Goal: Information Seeking & Learning: Learn about a topic

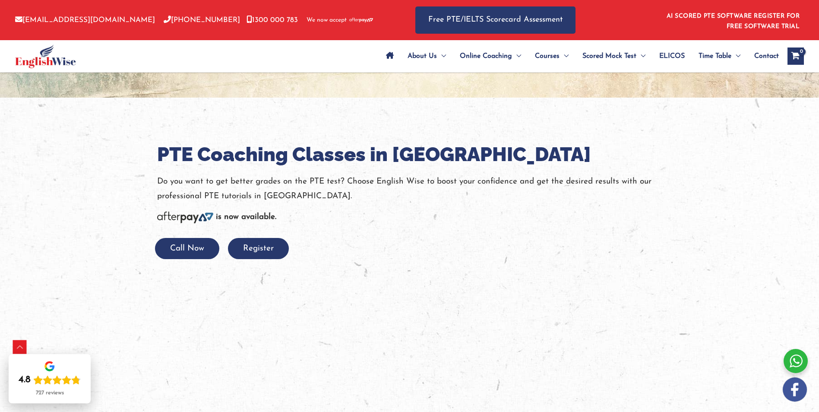
scroll to position [820, 0]
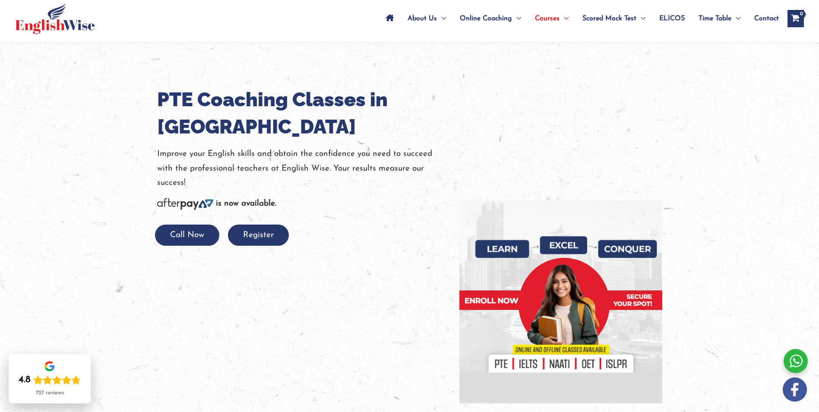
scroll to position [43, 0]
